Goal: Check status

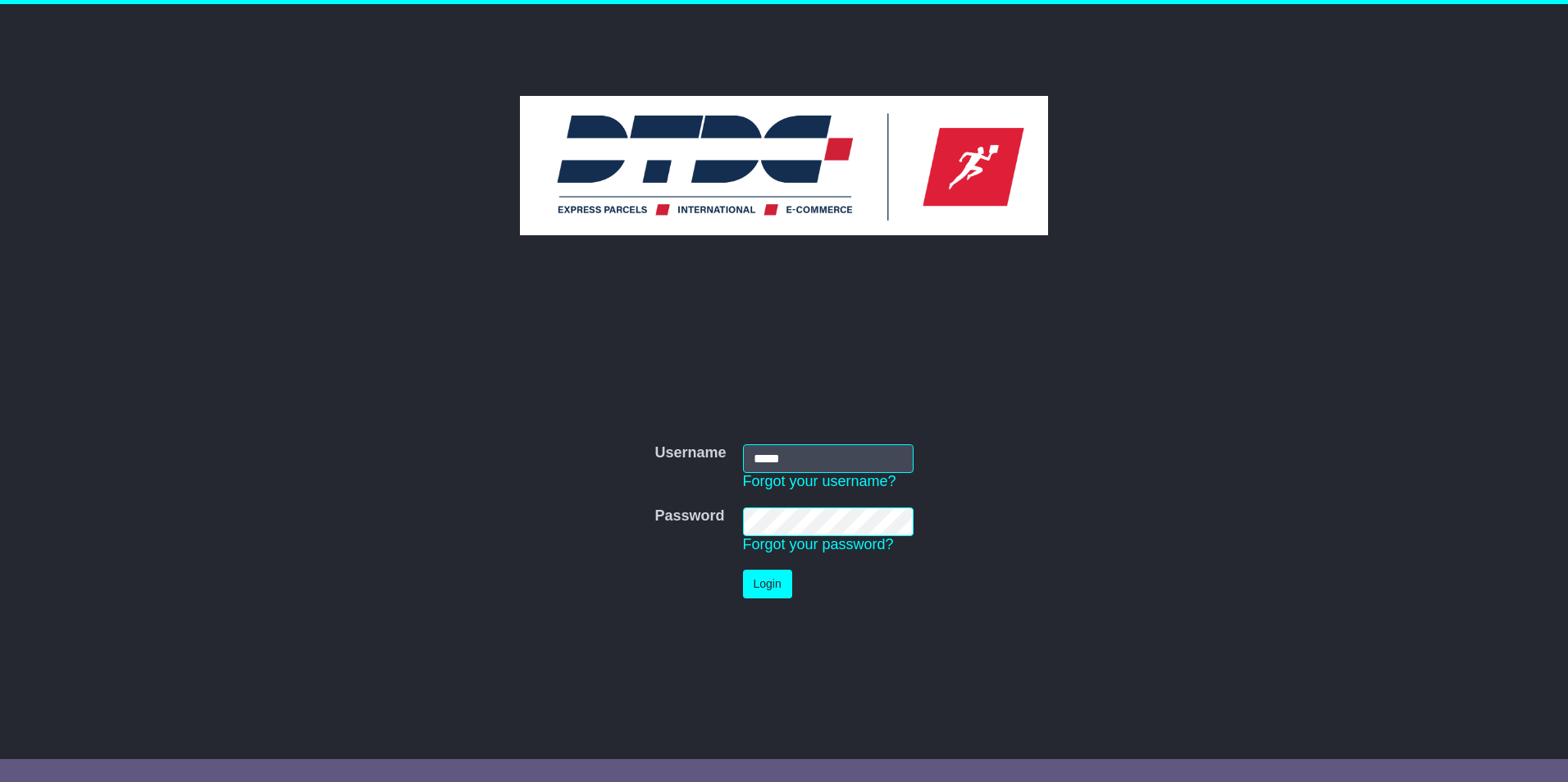
type input "*****"
click at [743, 570] on button "Login" at bounding box center [767, 584] width 49 height 29
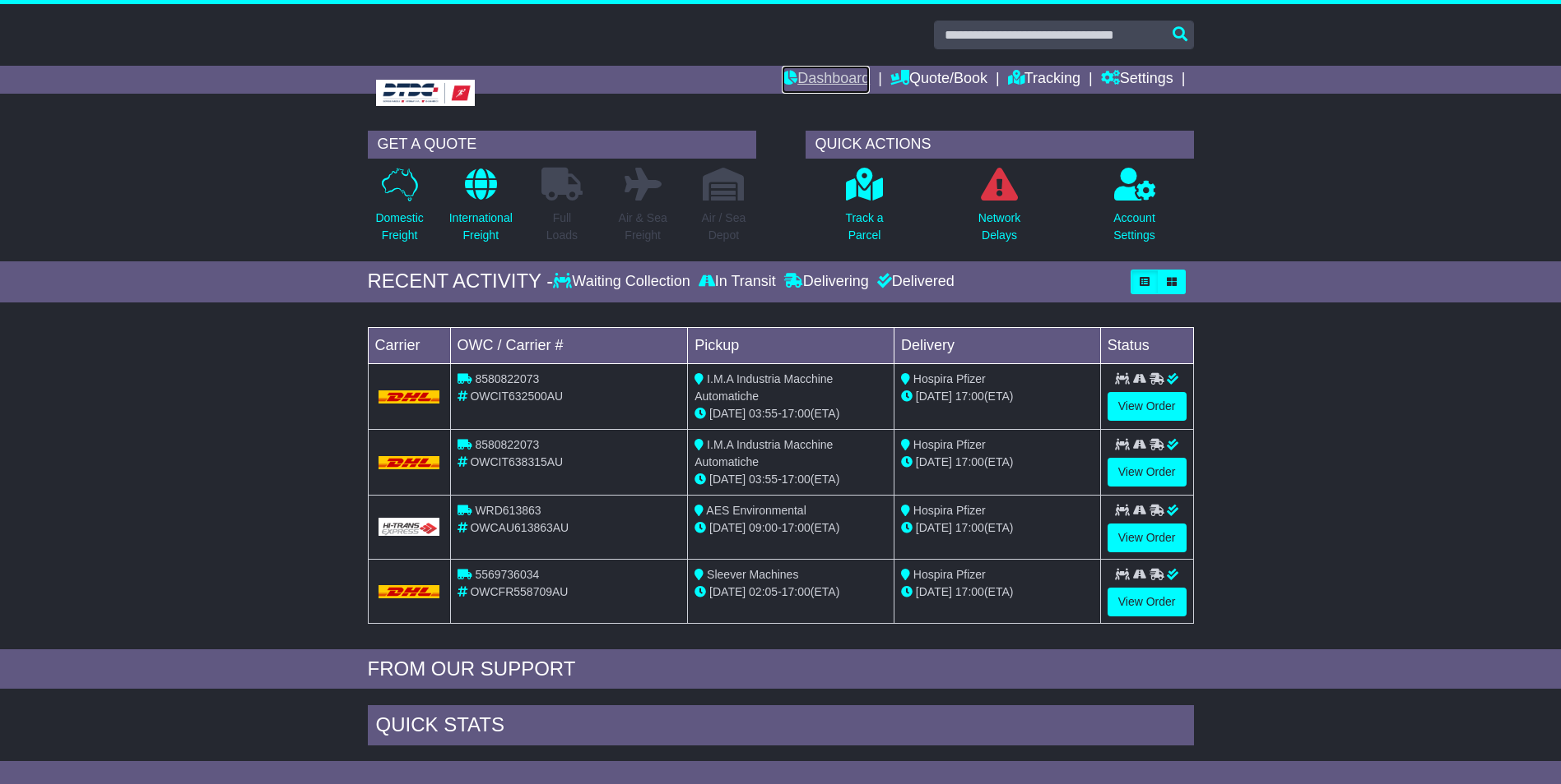
click at [818, 74] on link "Dashboard" at bounding box center [825, 80] width 88 height 28
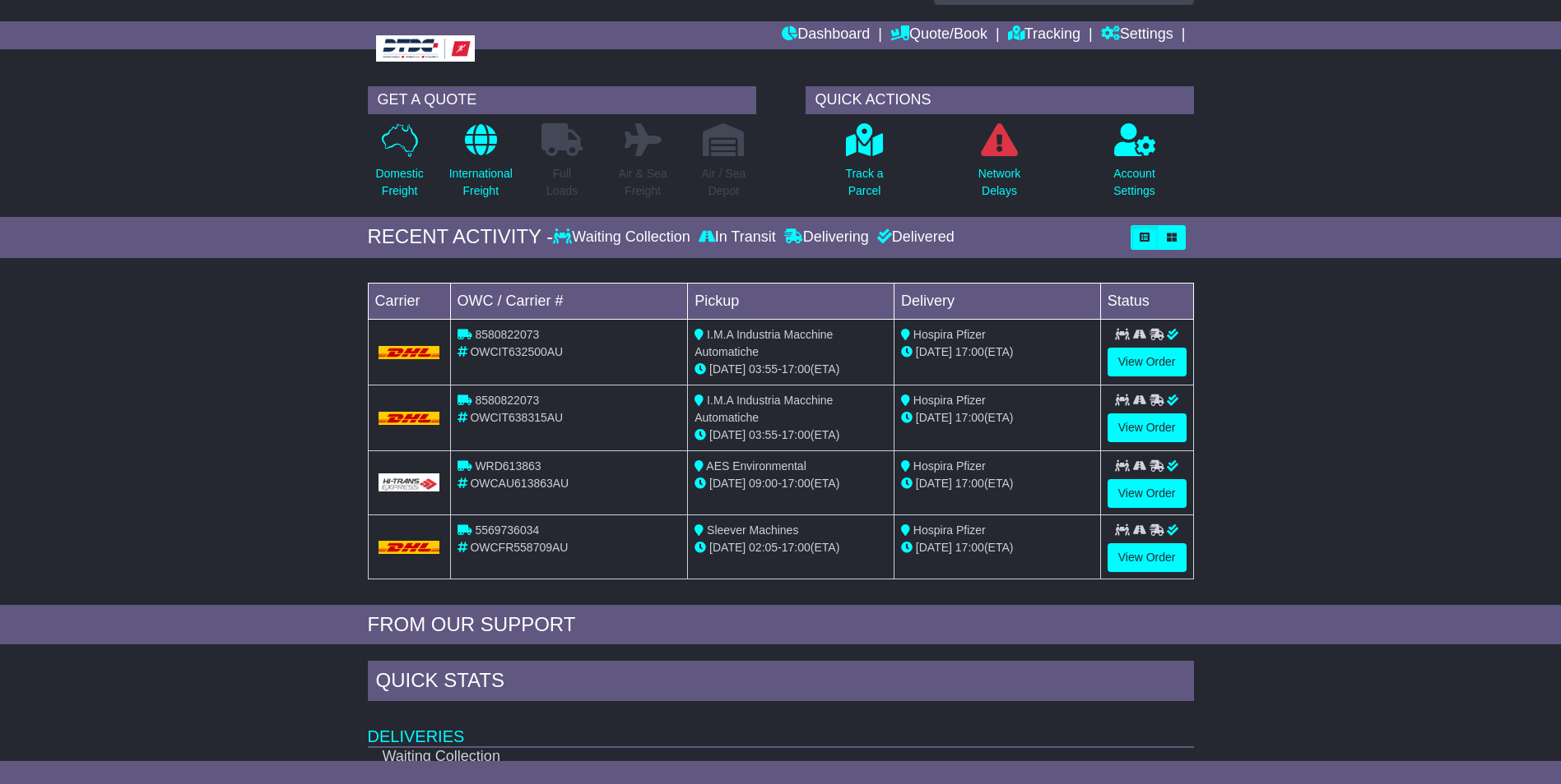
scroll to position [82, 0]
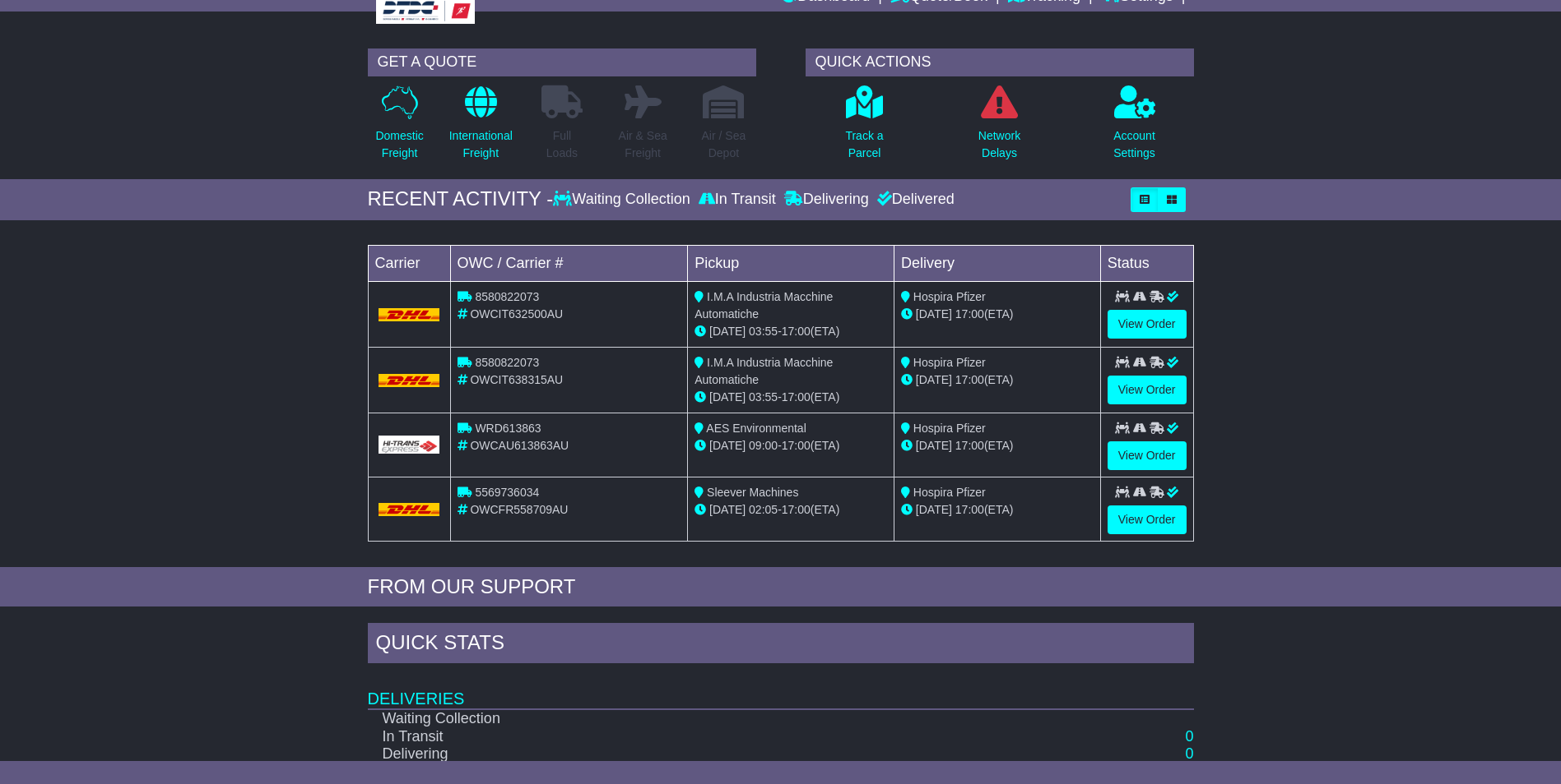
click at [823, 306] on div "I.M.A Industria Macchine Automatiche" at bounding box center [790, 306] width 193 height 35
click at [812, 301] on span "I.M.A Industria Macchine Automatiche" at bounding box center [763, 305] width 138 height 30
click at [745, 300] on span "I.M.A Industria Macchine Automatiche" at bounding box center [763, 305] width 138 height 30
click at [691, 311] on td "I.M.A Industria Macchine Automatiche 19 Aug 03:55 - 17:00 (ETA)" at bounding box center [791, 314] width 207 height 66
